Goal: Transaction & Acquisition: Obtain resource

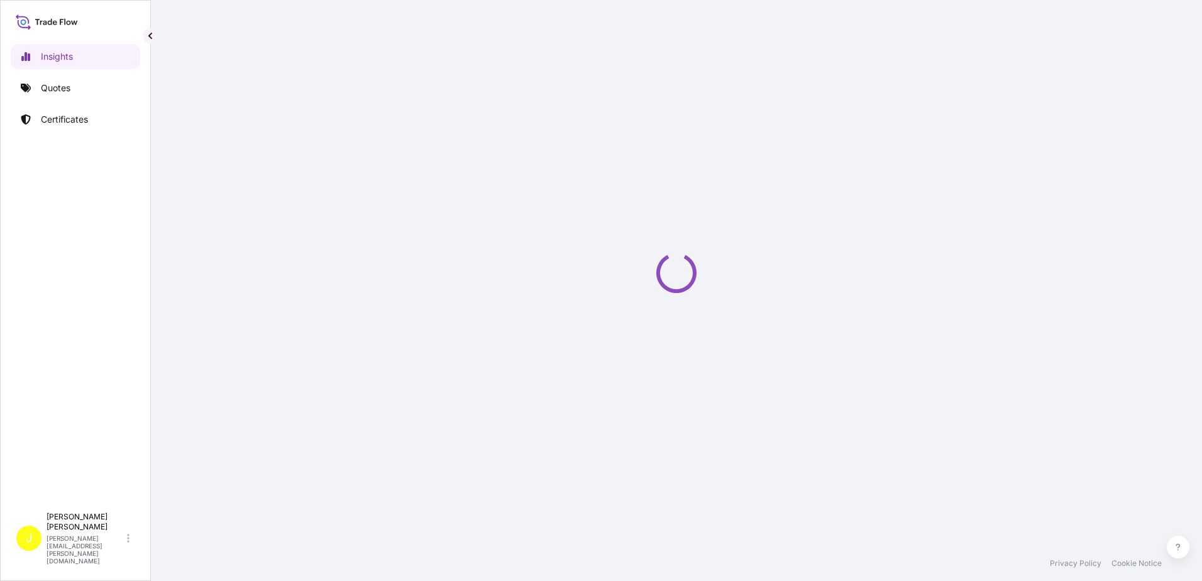
select select "2025"
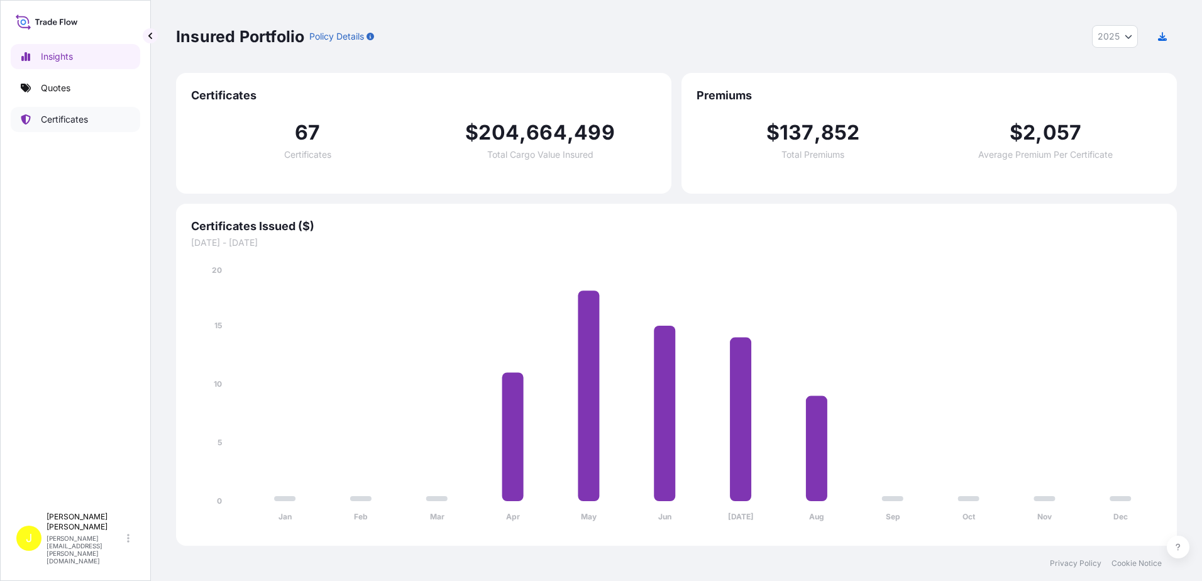
click at [74, 119] on p "Certificates" at bounding box center [64, 119] width 47 height 13
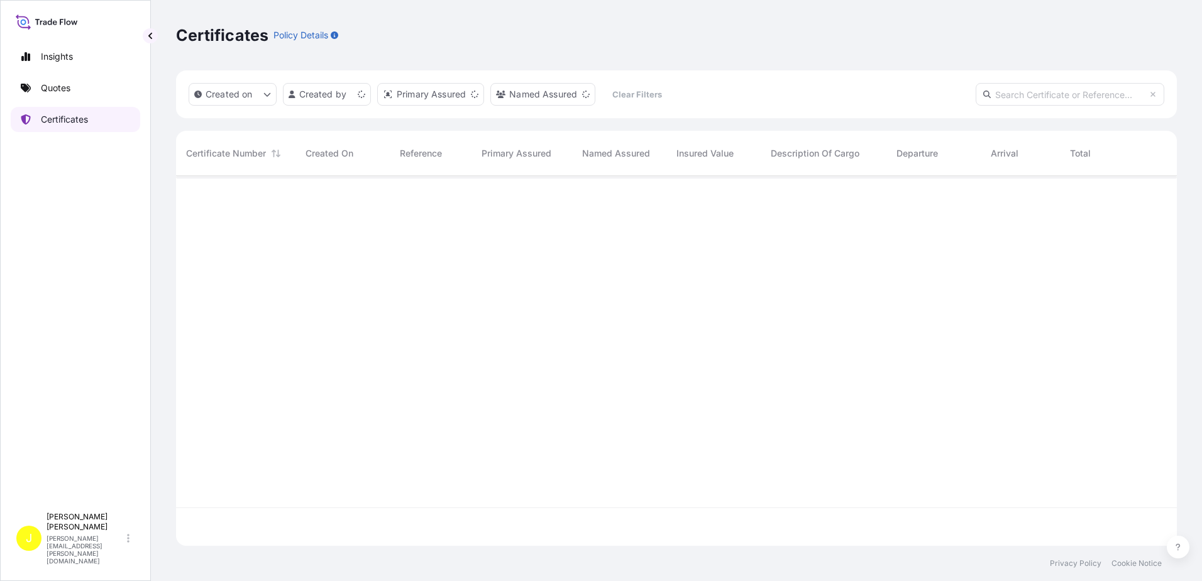
scroll to position [367, 991]
click at [360, 100] on html "Insights Quotes Certificates J [PERSON_NAME] [PERSON_NAME][EMAIL_ADDRESS][PERSO…" at bounding box center [601, 290] width 1202 height 581
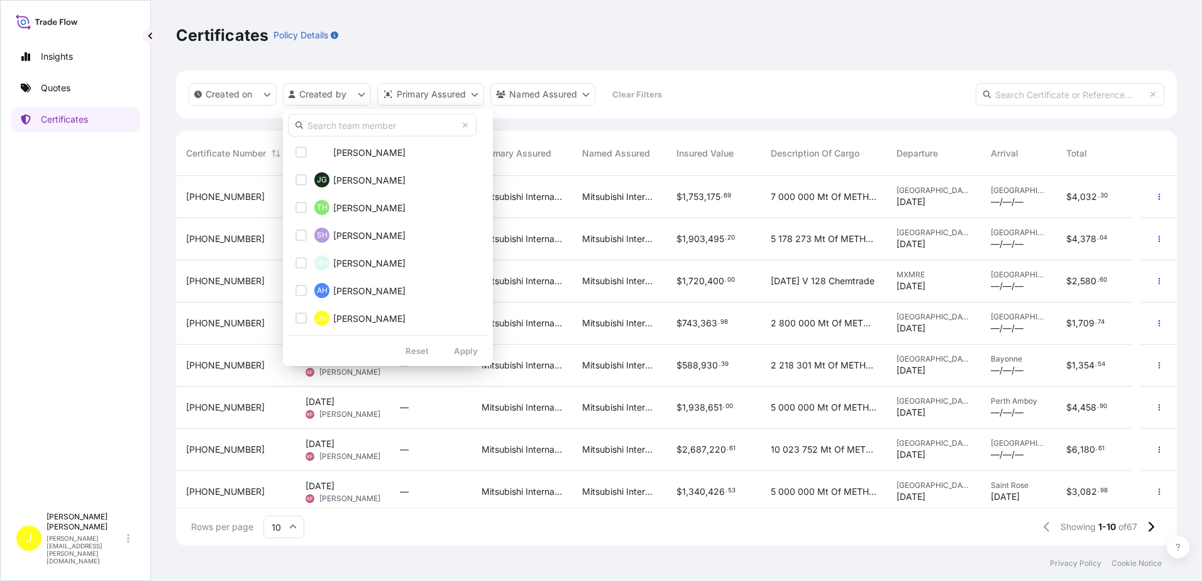
scroll to position [393, 0]
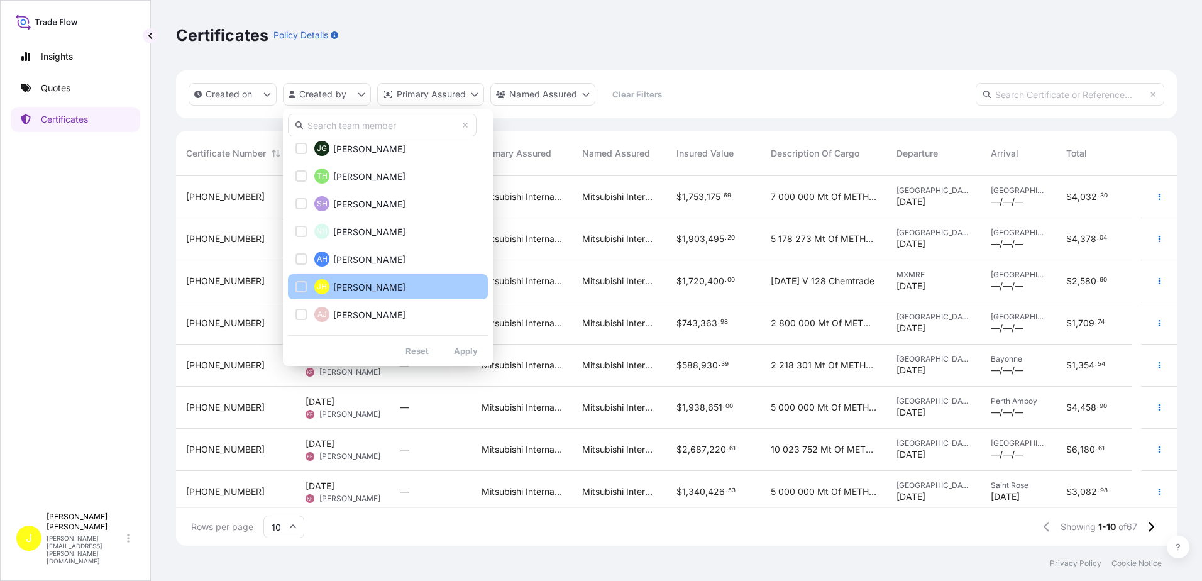
click at [295, 284] on button "[PERSON_NAME]" at bounding box center [388, 286] width 200 height 25
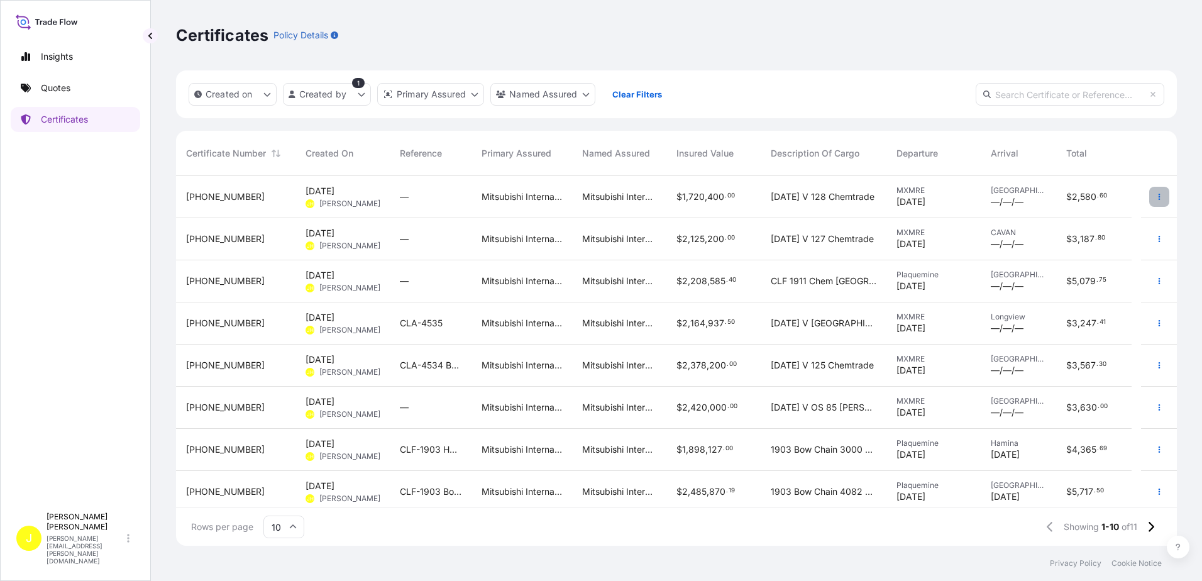
click at [1158, 196] on icon "button" at bounding box center [1159, 197] width 2 height 6
click at [1083, 197] on p "Duplicate quote" at bounding box center [1079, 199] width 65 height 13
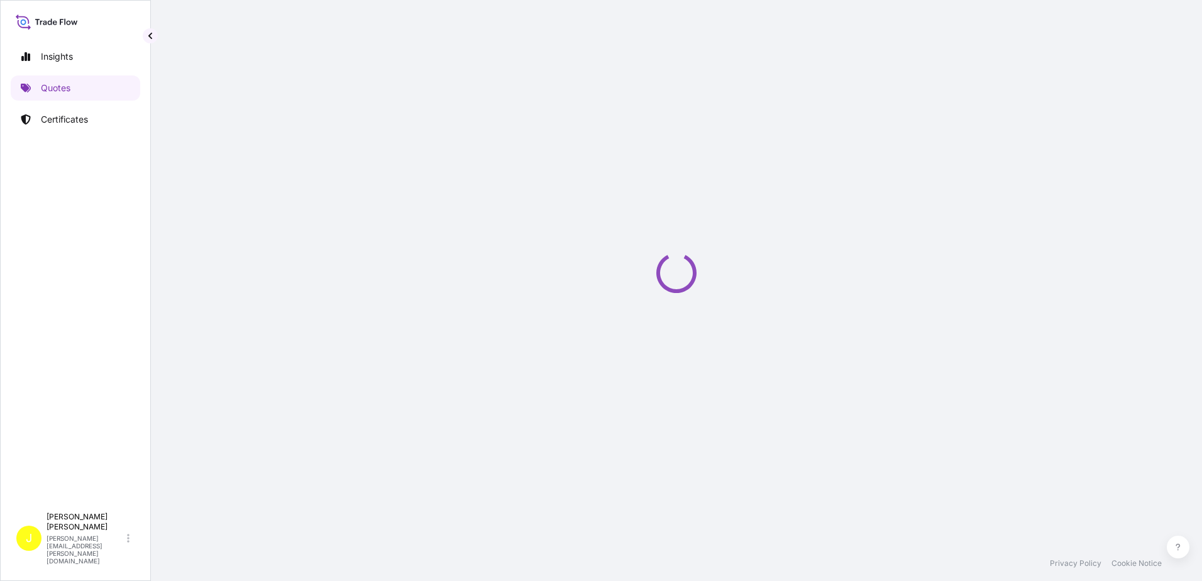
select select "Ocean Vessel"
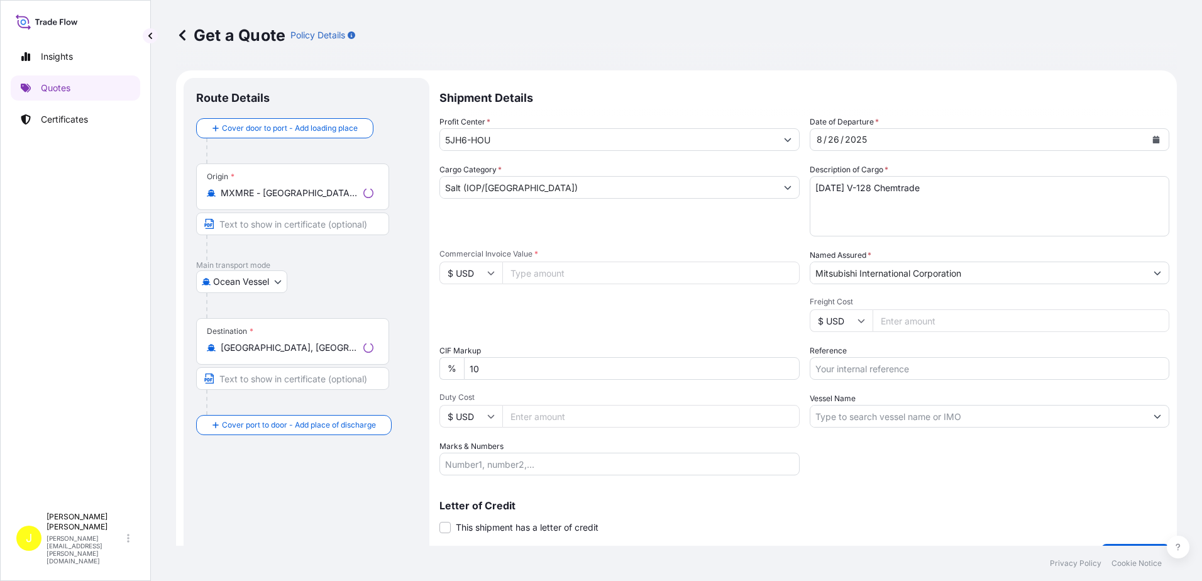
scroll to position [20, 0]
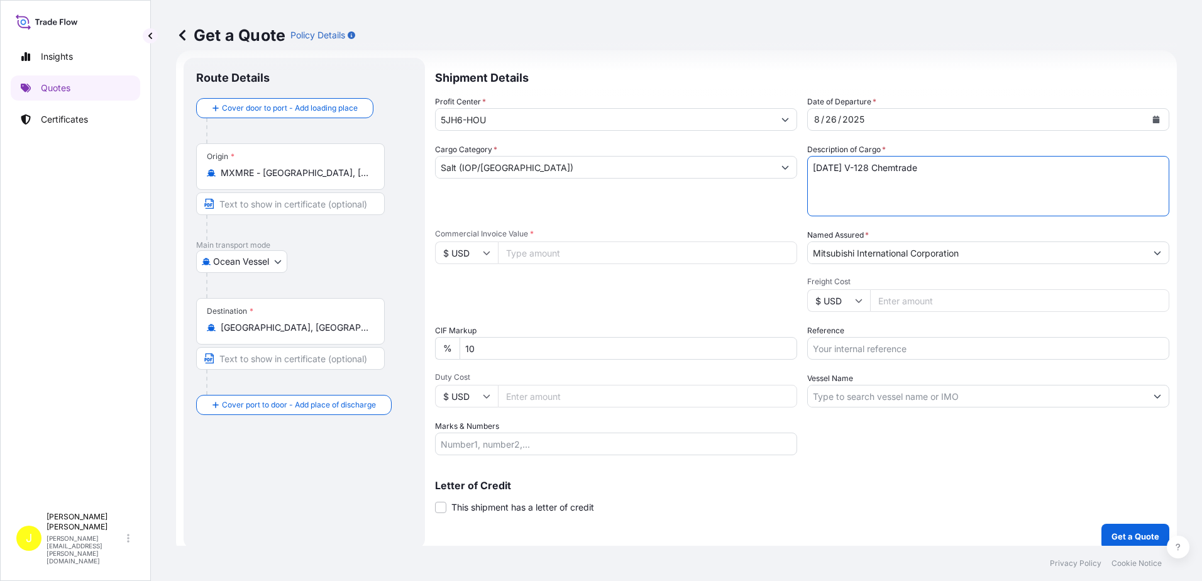
drag, startPoint x: 962, startPoint y: 168, endPoint x: 900, endPoint y: 168, distance: 61.6
click at [900, 168] on textarea "[DATE] V-128 Chemtrade" at bounding box center [988, 186] width 362 height 60
type textarea "[DATE] V-128 Mainroad"
click at [560, 260] on input "Commercial Invoice Value *" at bounding box center [647, 252] width 299 height 23
type input "417000.00"
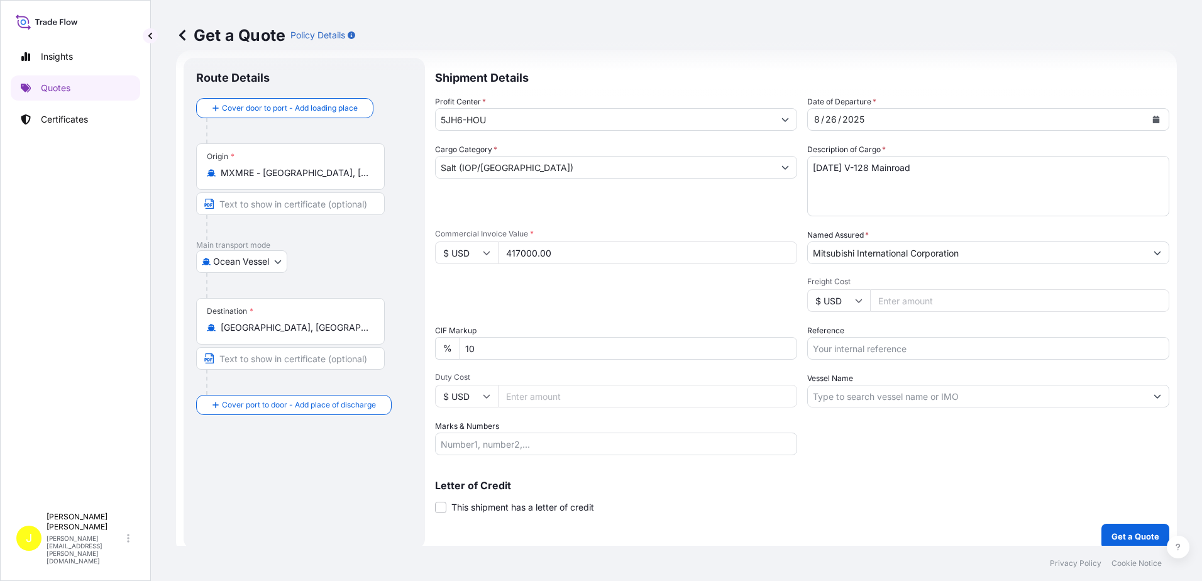
click at [1101, 524] on button "Get a Quote" at bounding box center [1135, 536] width 68 height 25
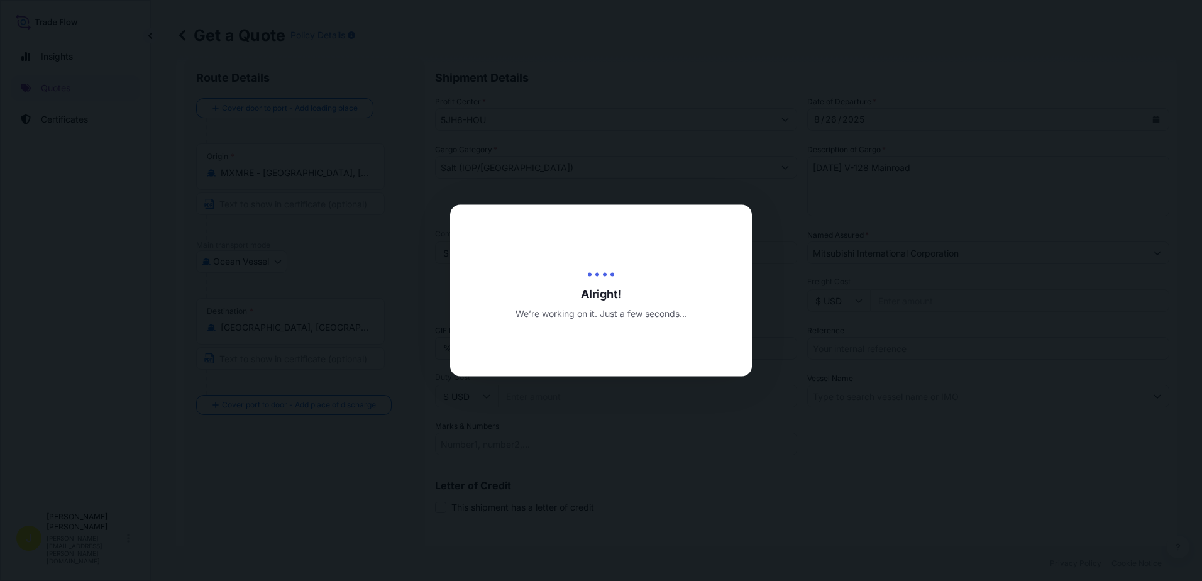
type input "[DATE]"
select select "Ocean Vessel"
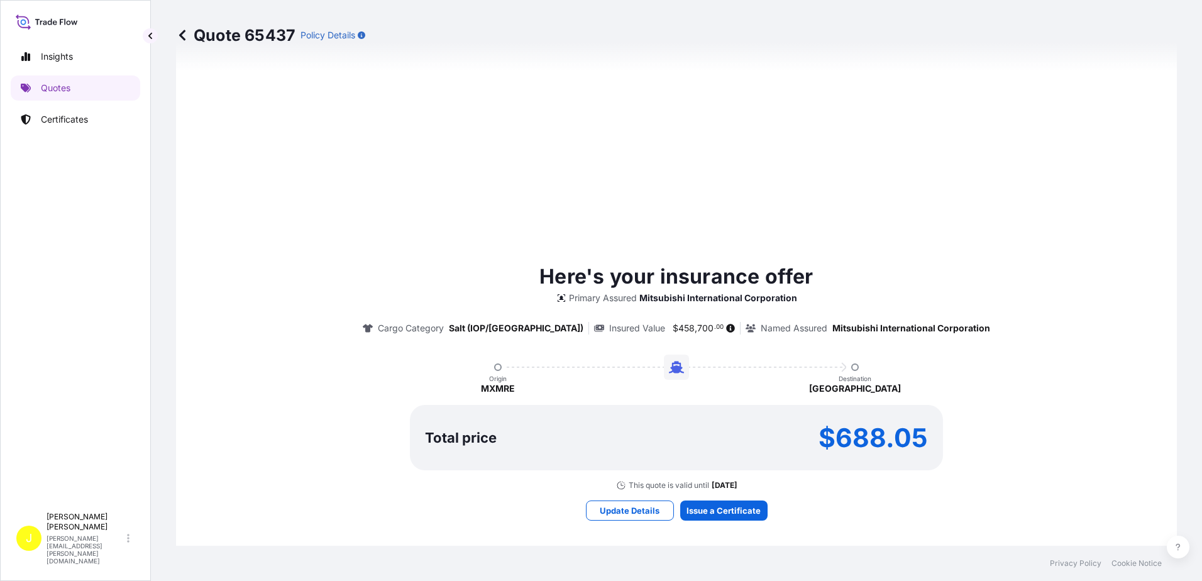
scroll to position [652, 0]
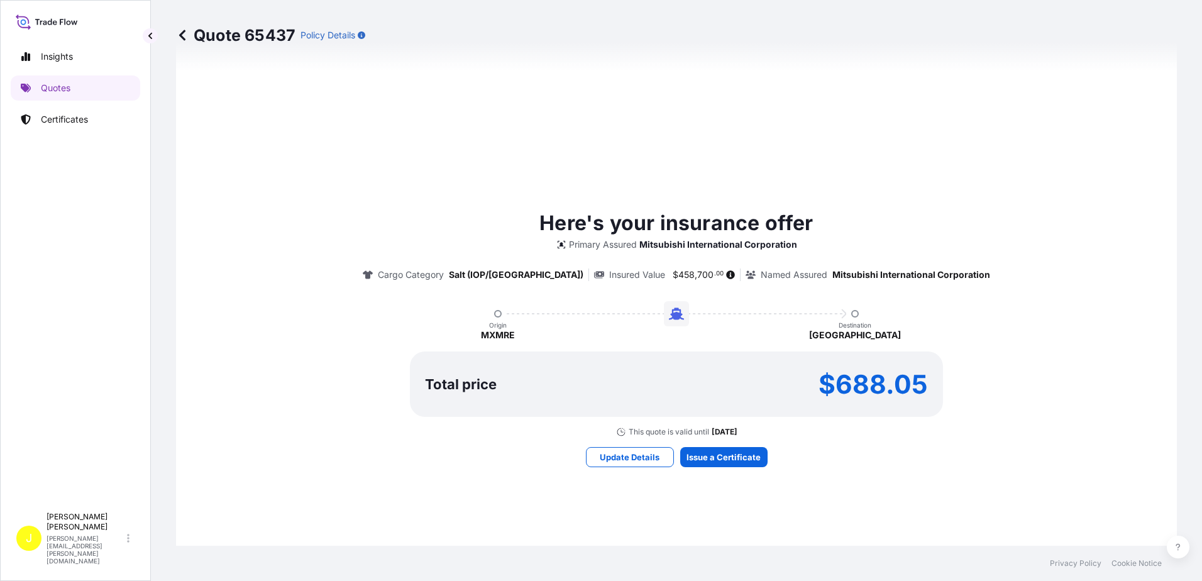
click at [1042, 217] on div "Here's your insurance offer Primary Assured Mitsubishi International Corporatio…" at bounding box center [677, 322] width 966 height 229
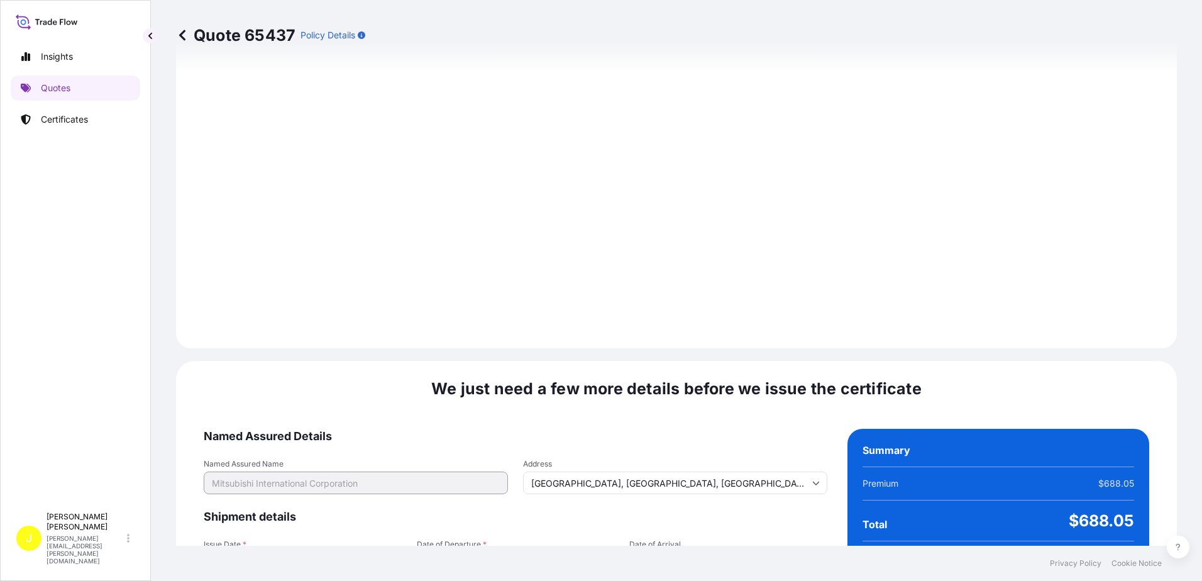
scroll to position [1503, 0]
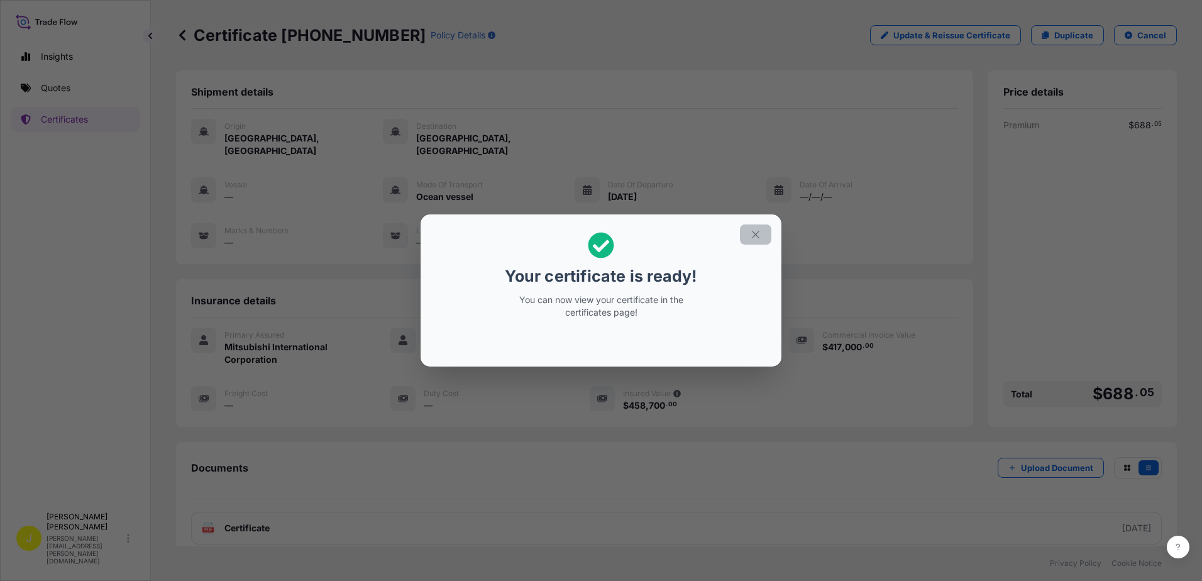
click at [756, 233] on icon "button" at bounding box center [755, 234] width 11 height 11
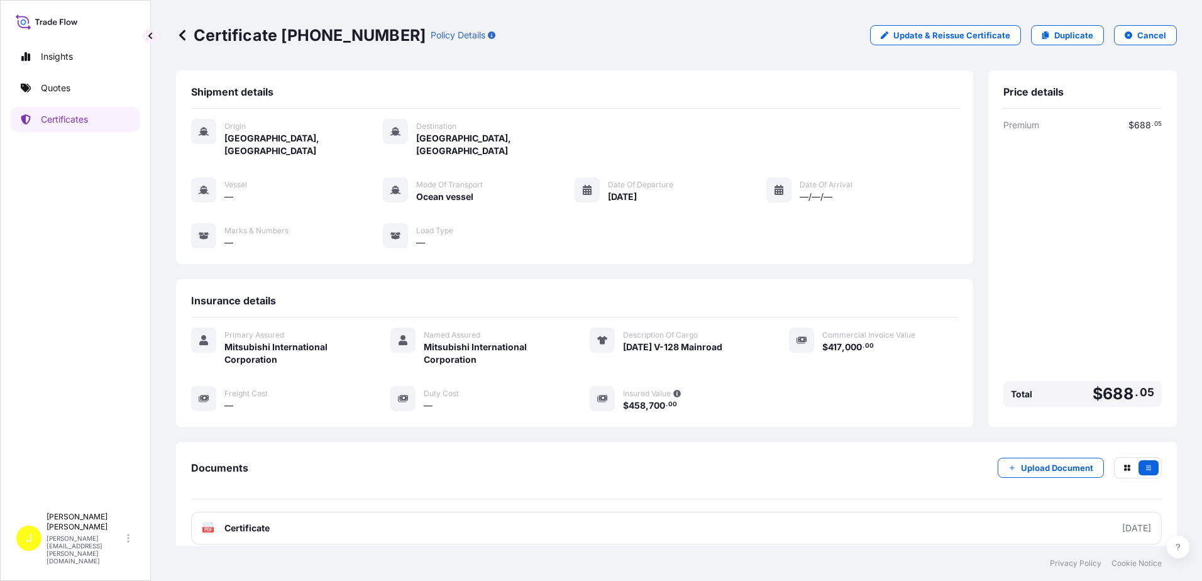
scroll to position [1, 0]
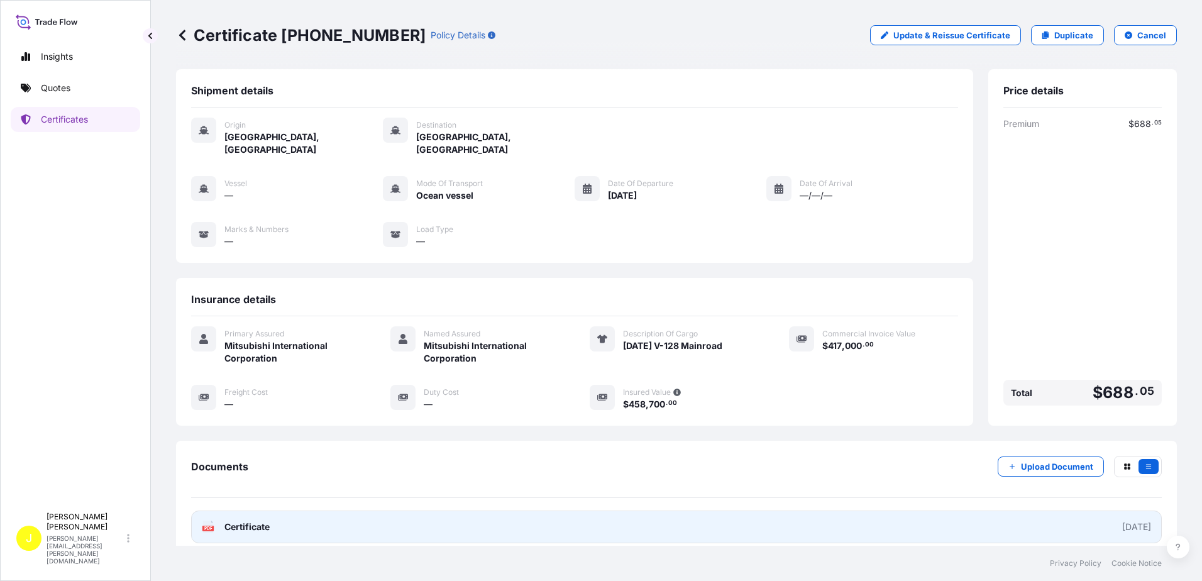
click at [228, 521] on span "Certificate" at bounding box center [246, 527] width 45 height 13
